Goal: Information Seeking & Learning: Find specific fact

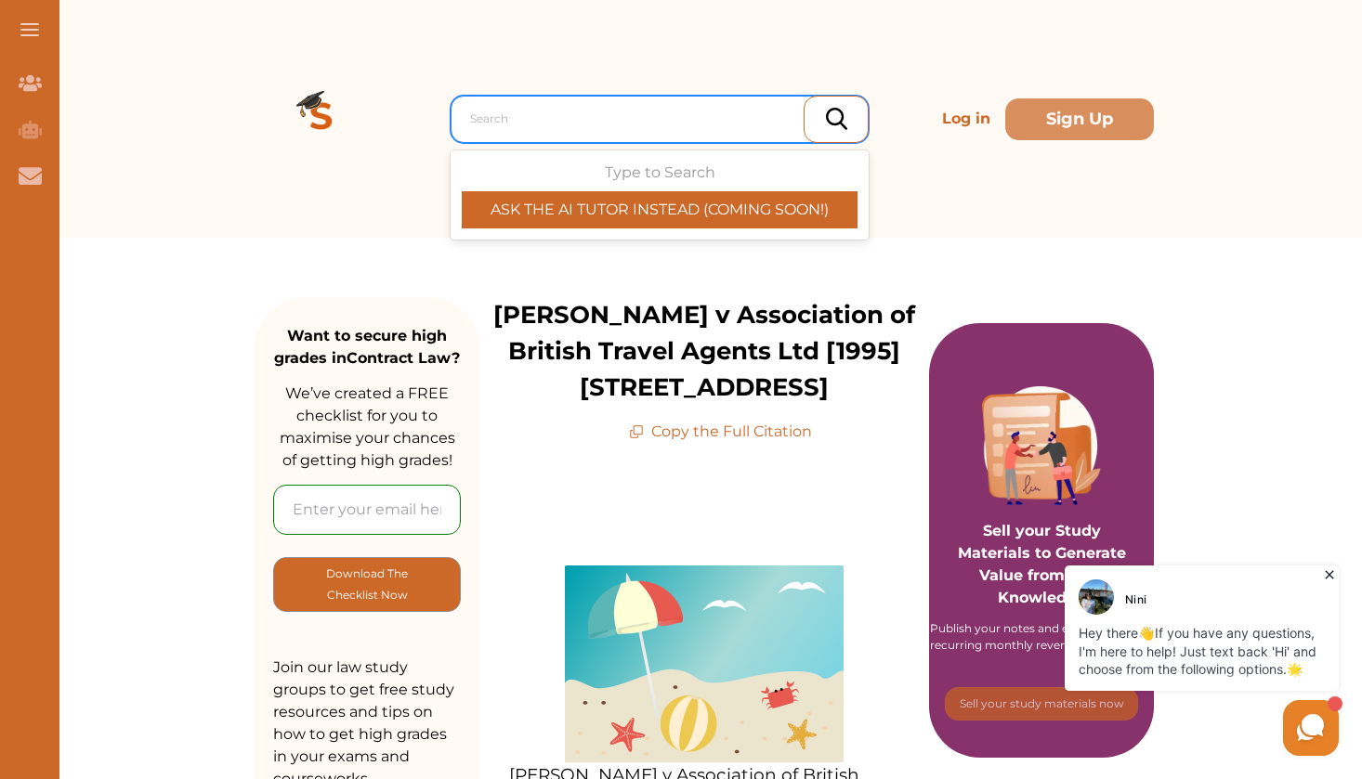
click at [637, 97] on div "Search" at bounding box center [660, 119] width 418 height 47
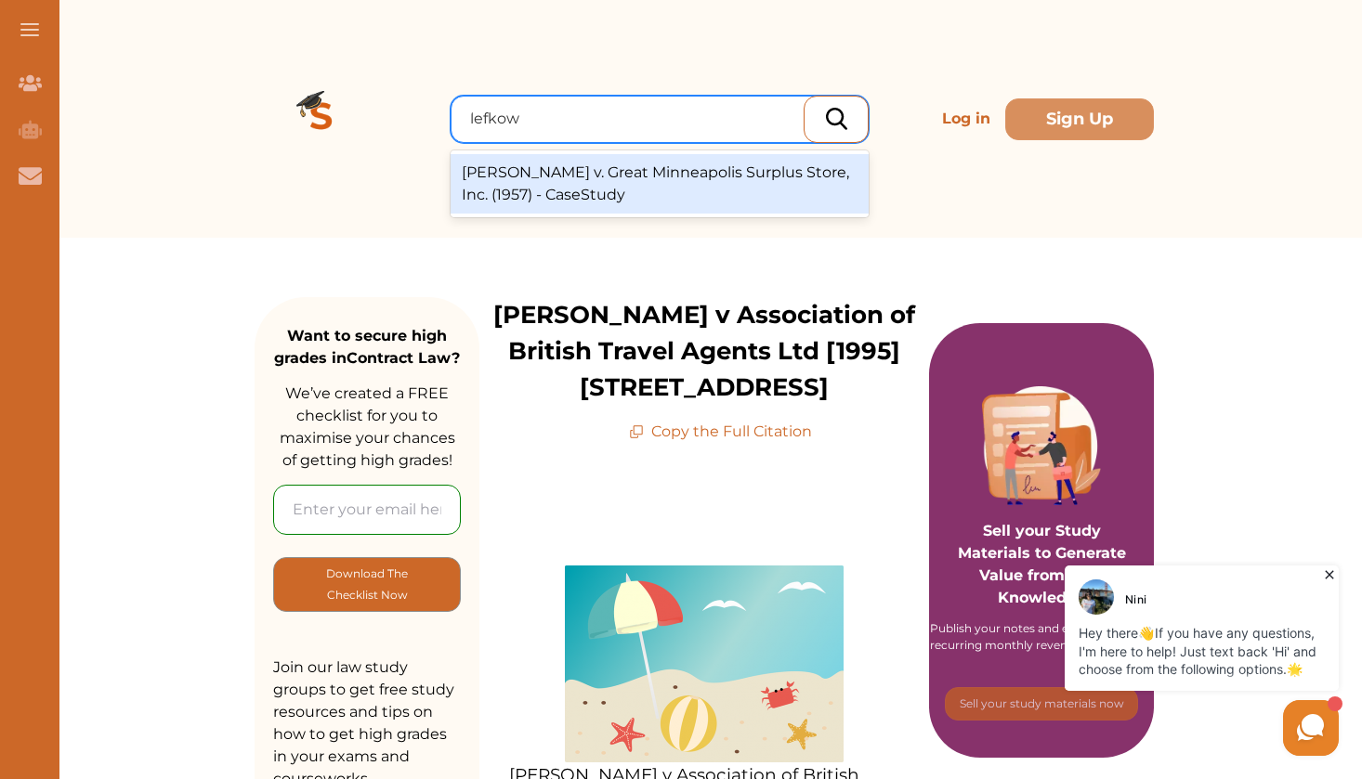
type input "lefkowi"
click at [604, 187] on div "Lefkowitz v. Great Minneapolis Surplus Store, Inc. (1957) - CaseStudy" at bounding box center [660, 183] width 418 height 59
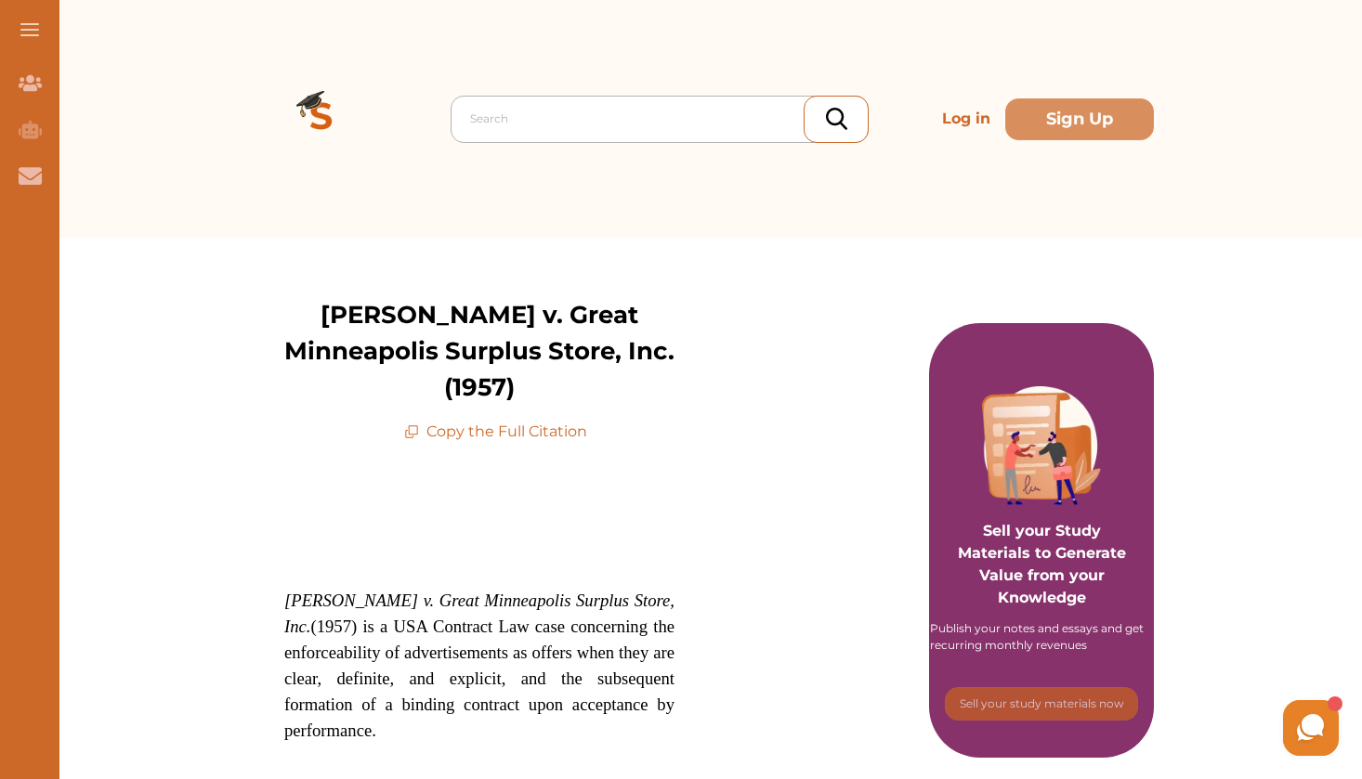
click at [701, 110] on div at bounding box center [664, 119] width 388 height 26
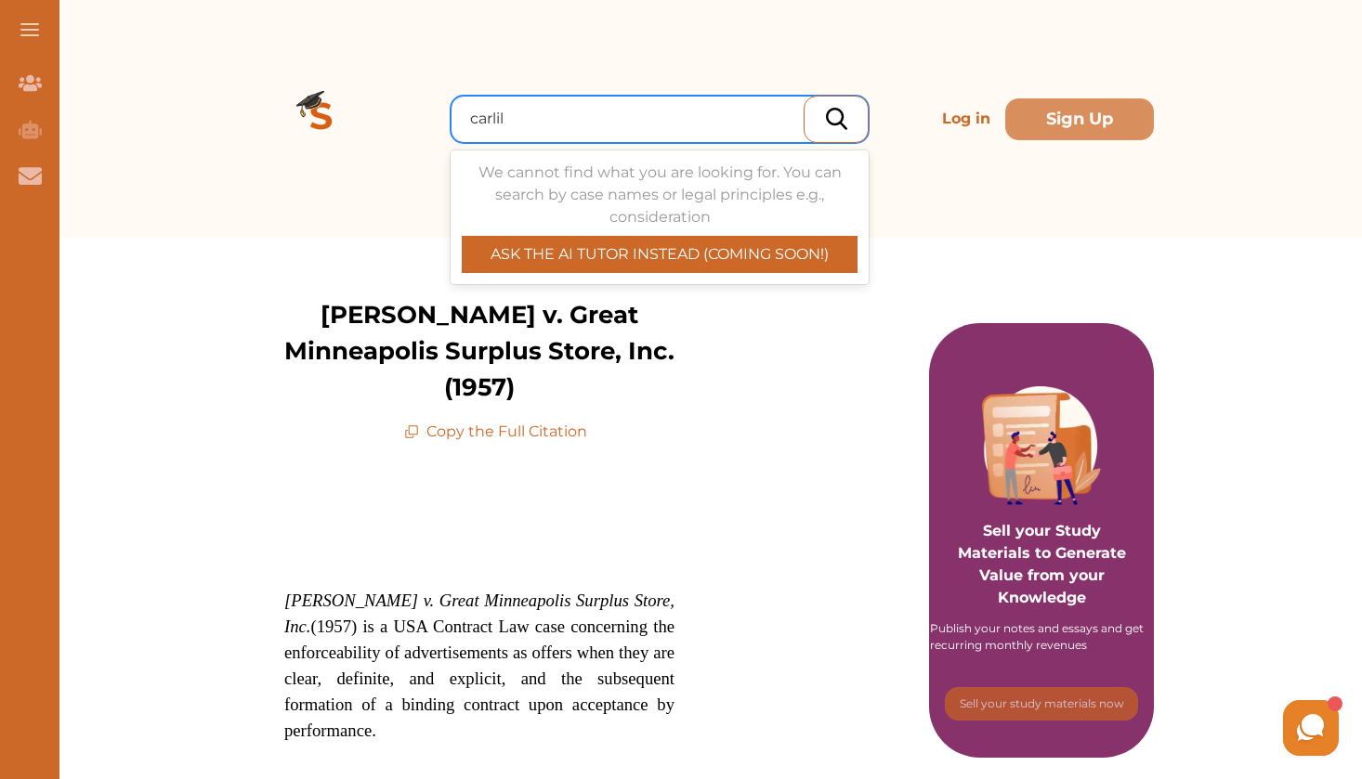
type input "carlil"
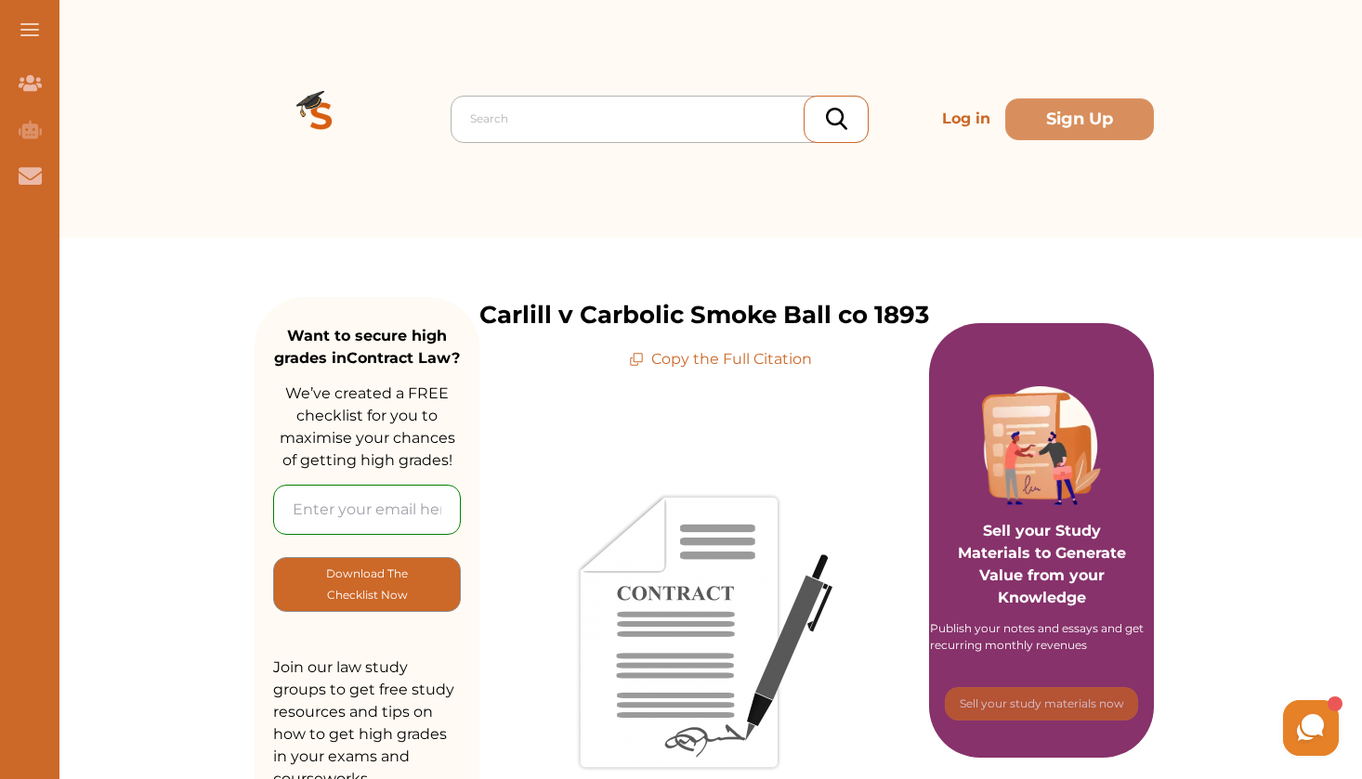
click at [557, 111] on div at bounding box center [664, 119] width 388 height 26
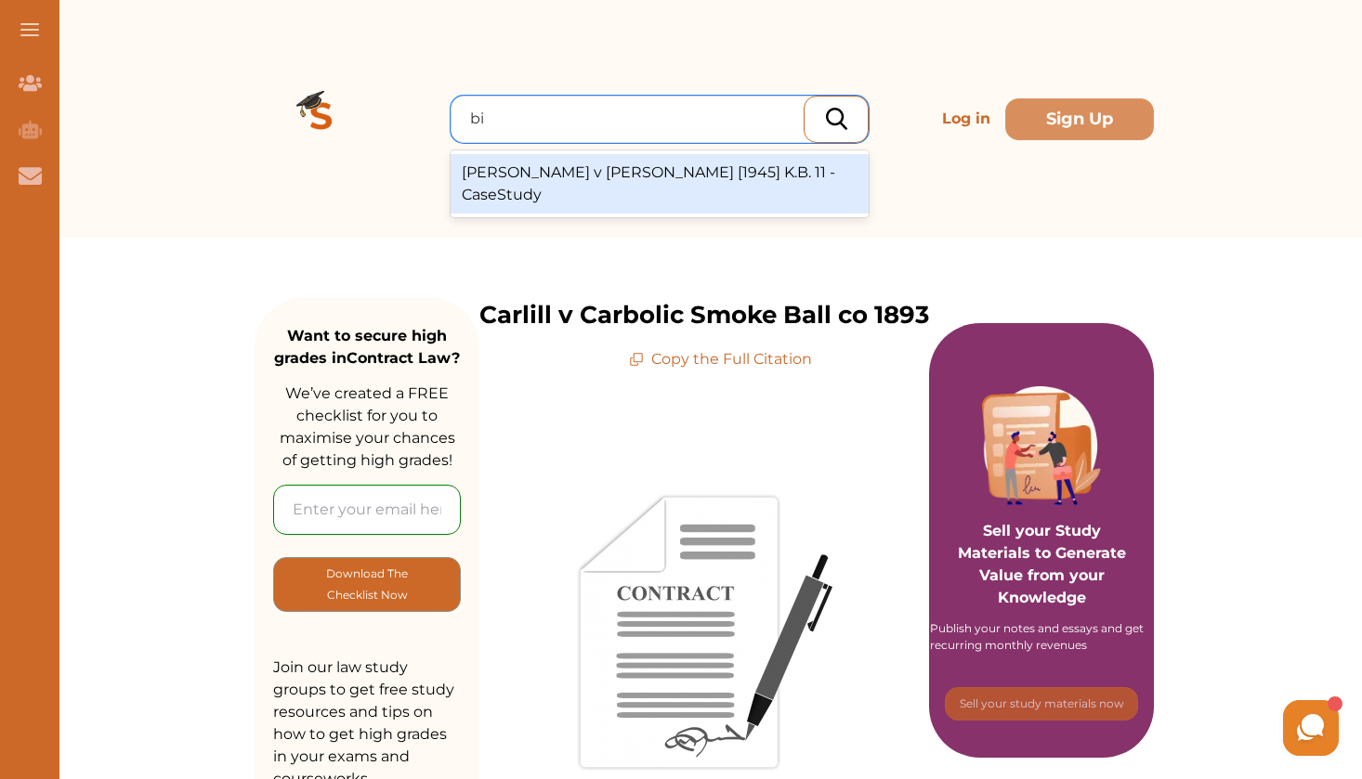
type input "b"
type input "t"
click at [33, 30] on span at bounding box center [29, 30] width 19 height 2
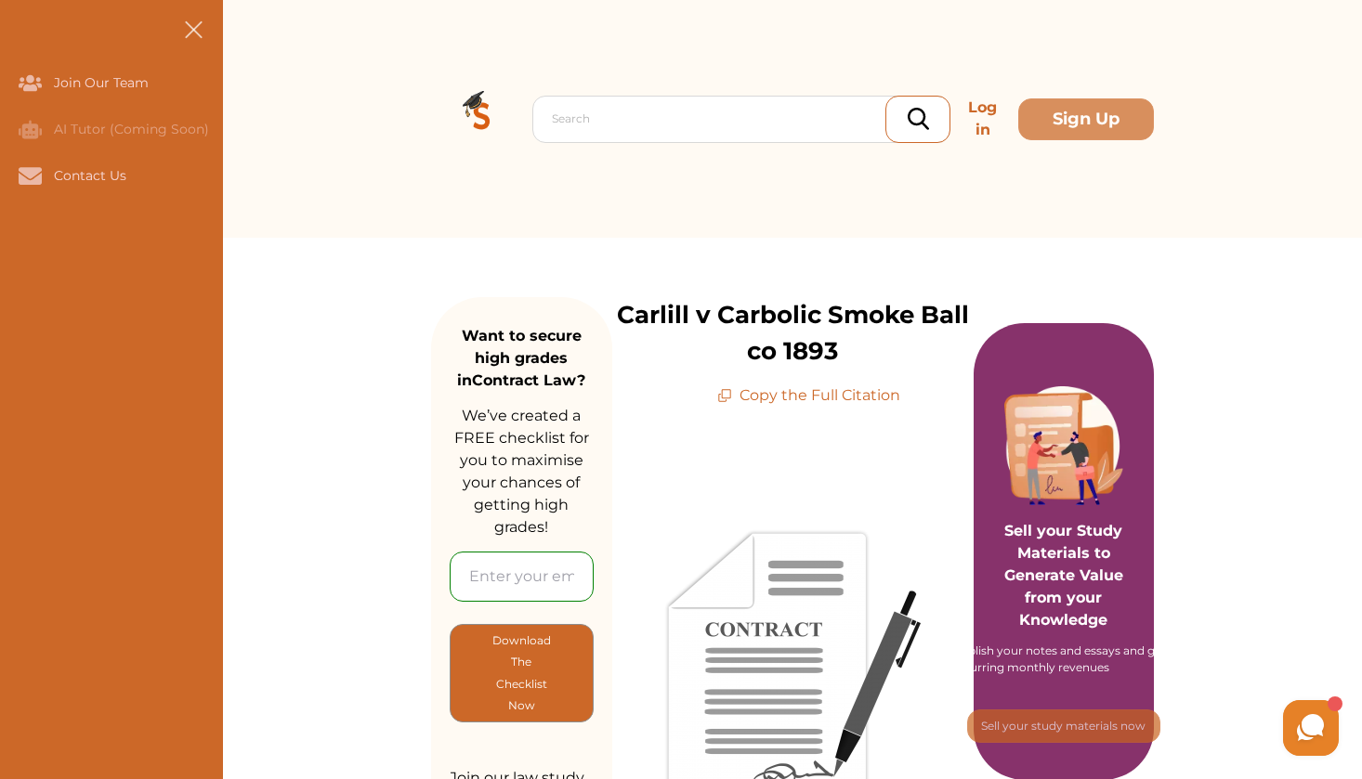
click at [200, 25] on button at bounding box center [192, 29] width 59 height 59
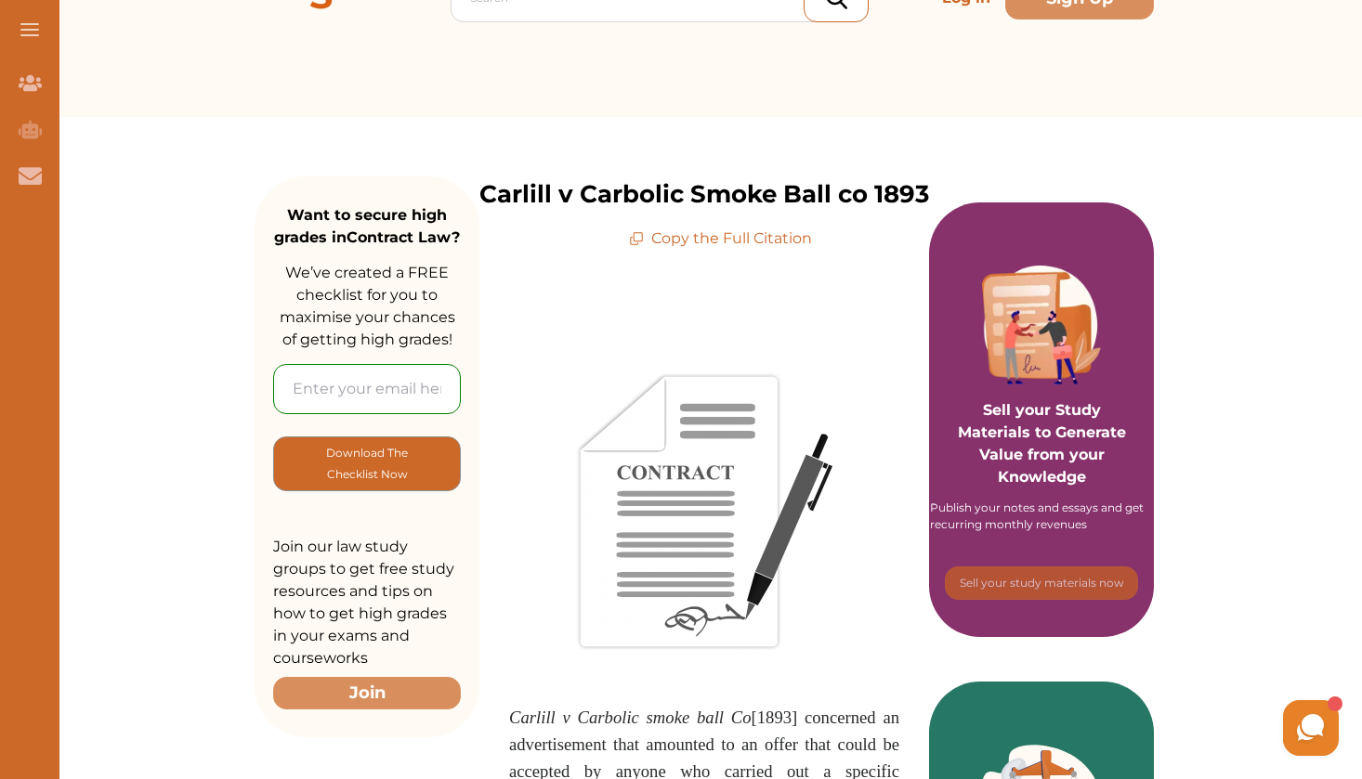
scroll to position [135, 0]
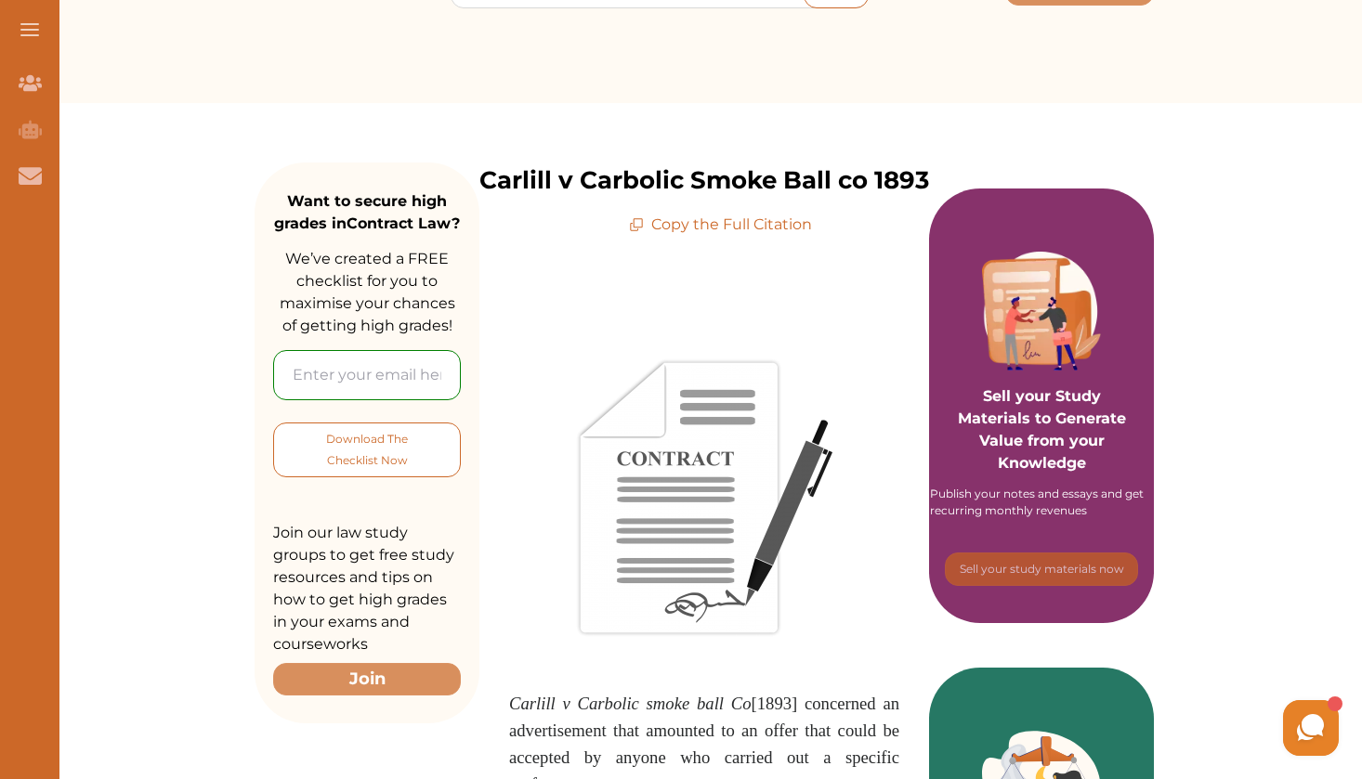
click at [382, 471] on p "Download The Checklist Now" at bounding box center [366, 450] width 111 height 44
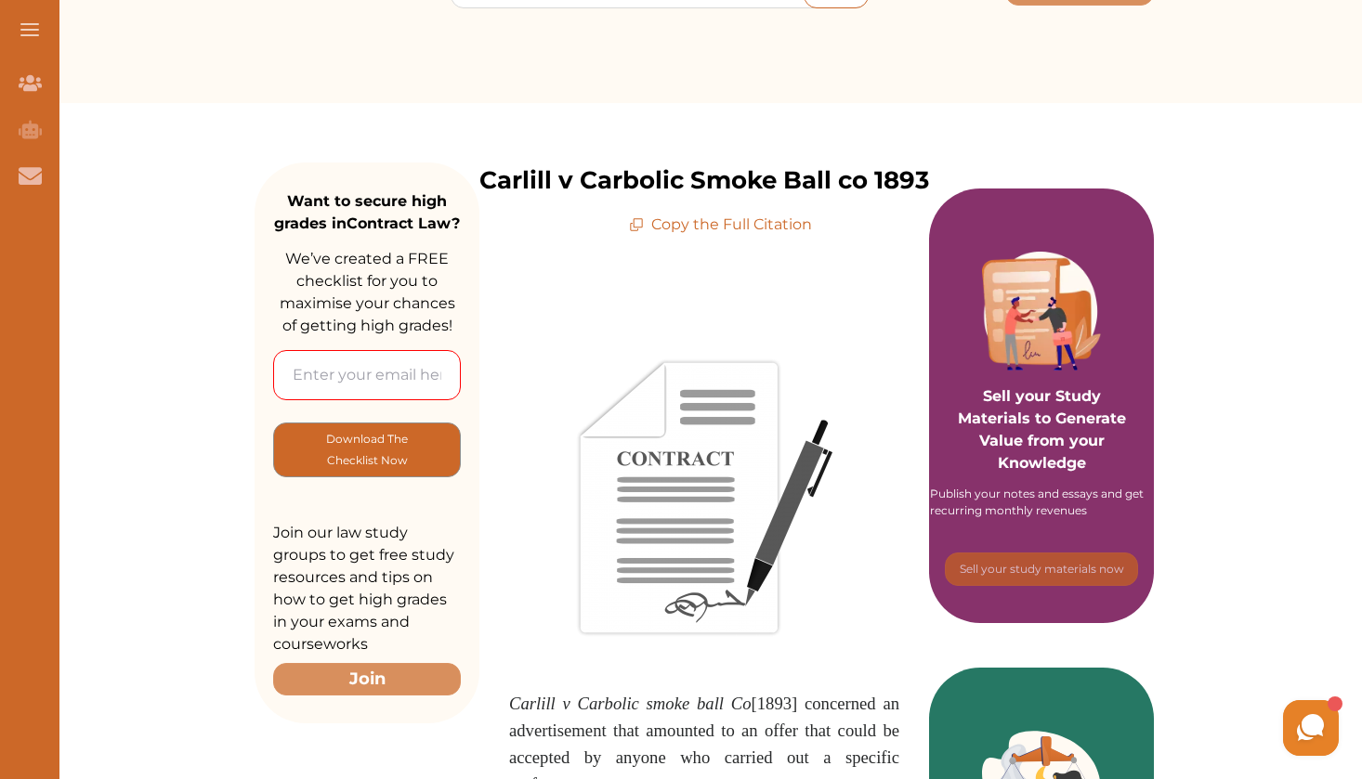
click at [527, 539] on span at bounding box center [704, 498] width 390 height 279
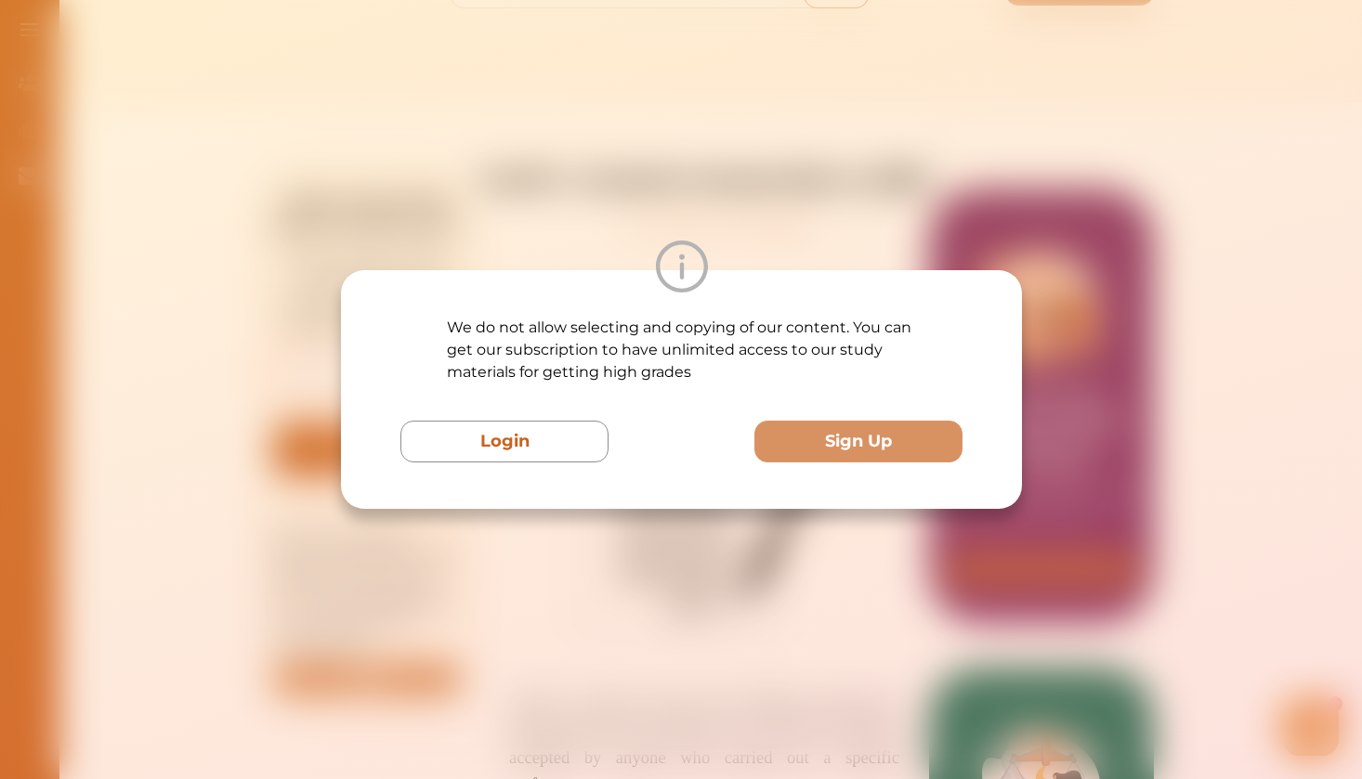
click at [842, 175] on div "We do not allow selecting and copying of our content. You can get our subscript…" at bounding box center [681, 389] width 1362 height 779
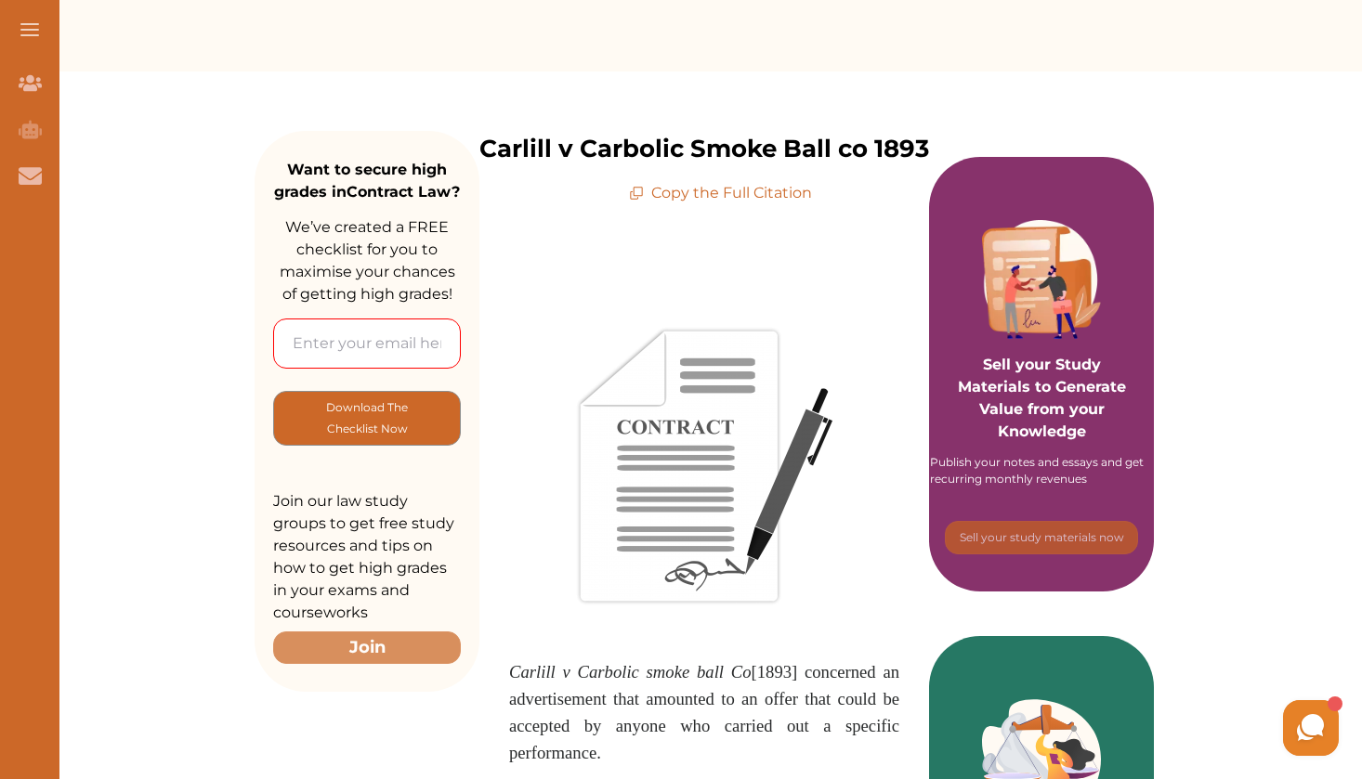
scroll to position [164, 0]
